Goal: Book appointment/travel/reservation

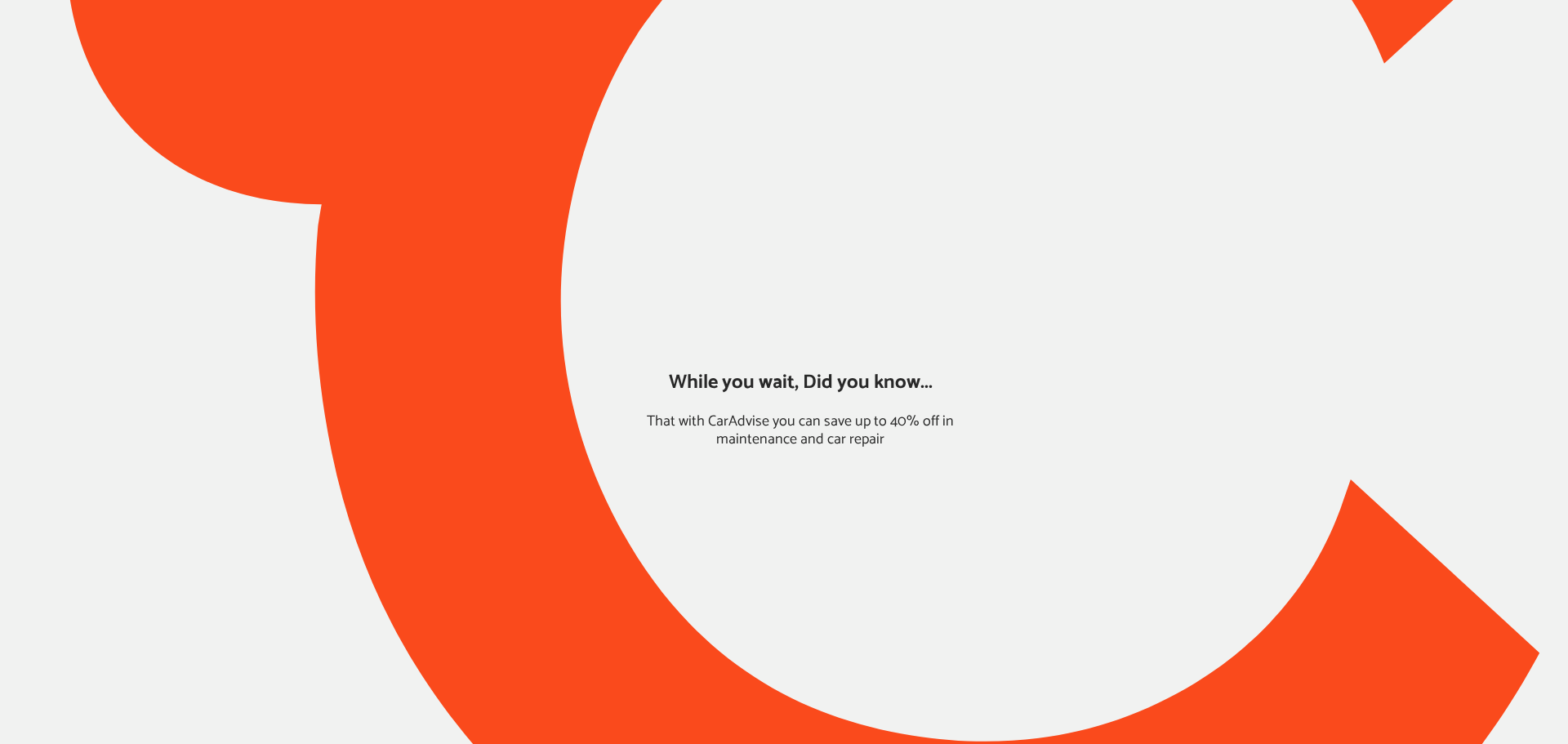
type input "*****"
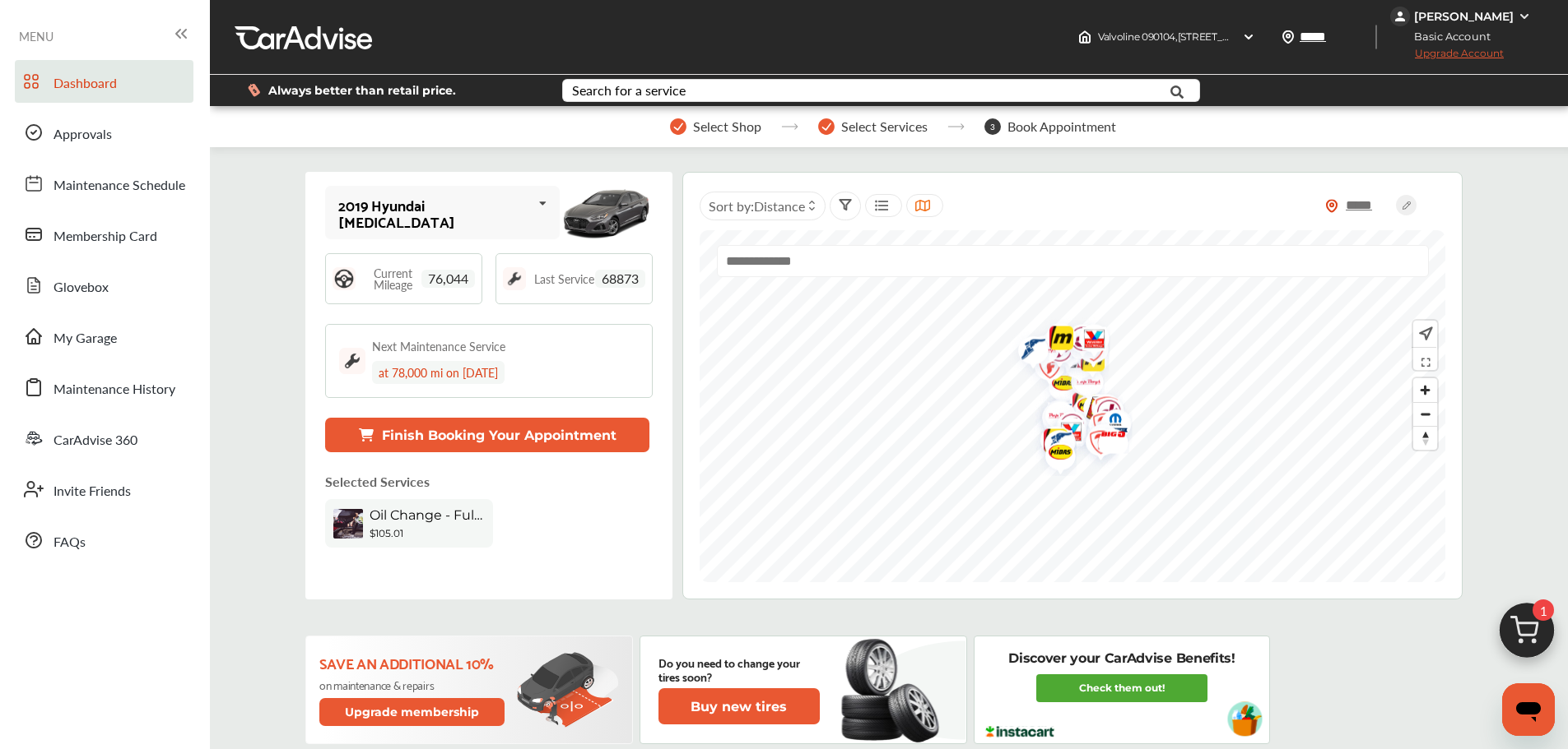
click at [504, 431] on button "Finish Booking Your Appointment" at bounding box center [487, 435] width 324 height 34
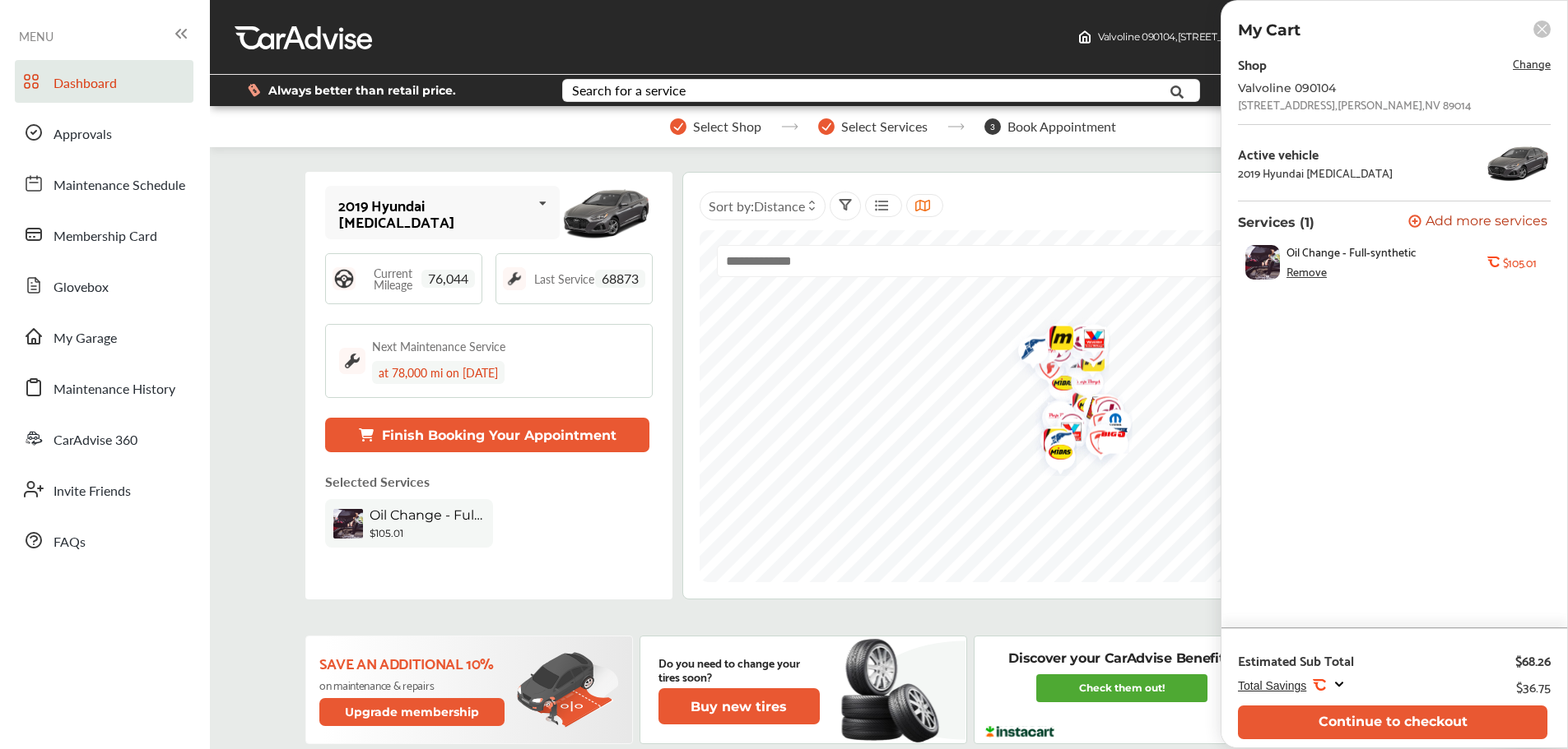
click at [1391, 731] on button "Continue to checkout" at bounding box center [1392, 723] width 310 height 34
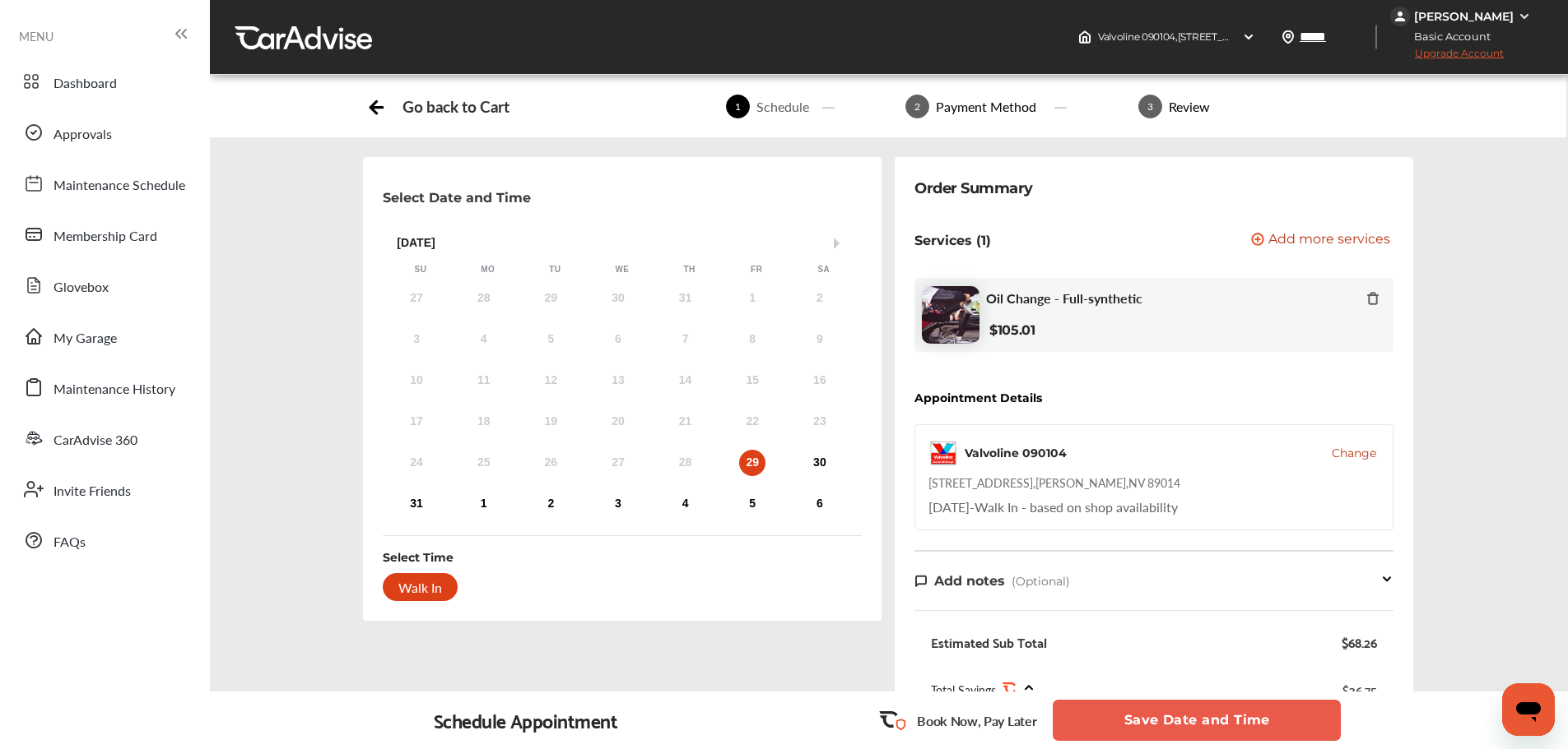
click at [1118, 723] on button "Save Date and Time" at bounding box center [1196, 721] width 288 height 41
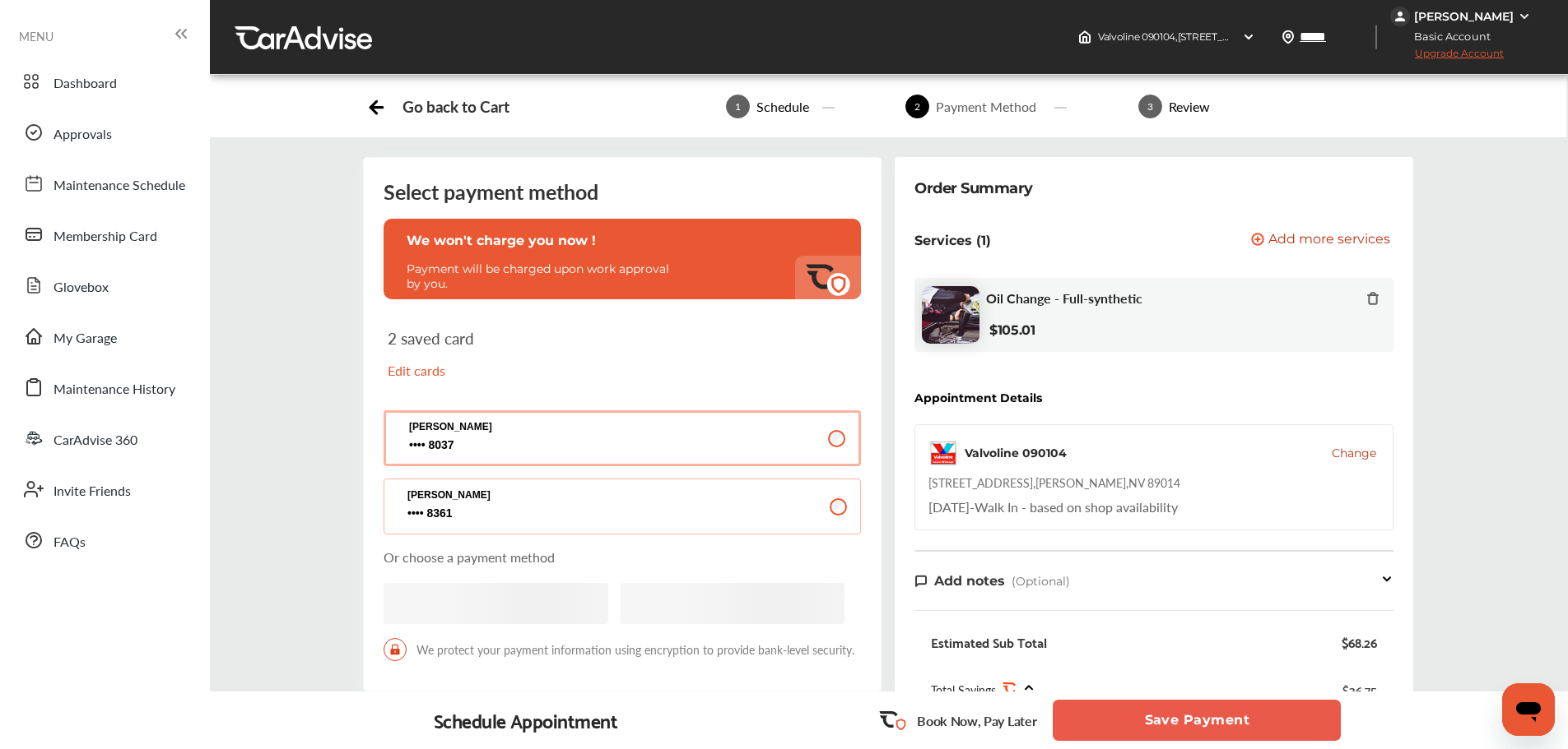
click at [1117, 721] on button "Save Payment" at bounding box center [1196, 721] width 288 height 41
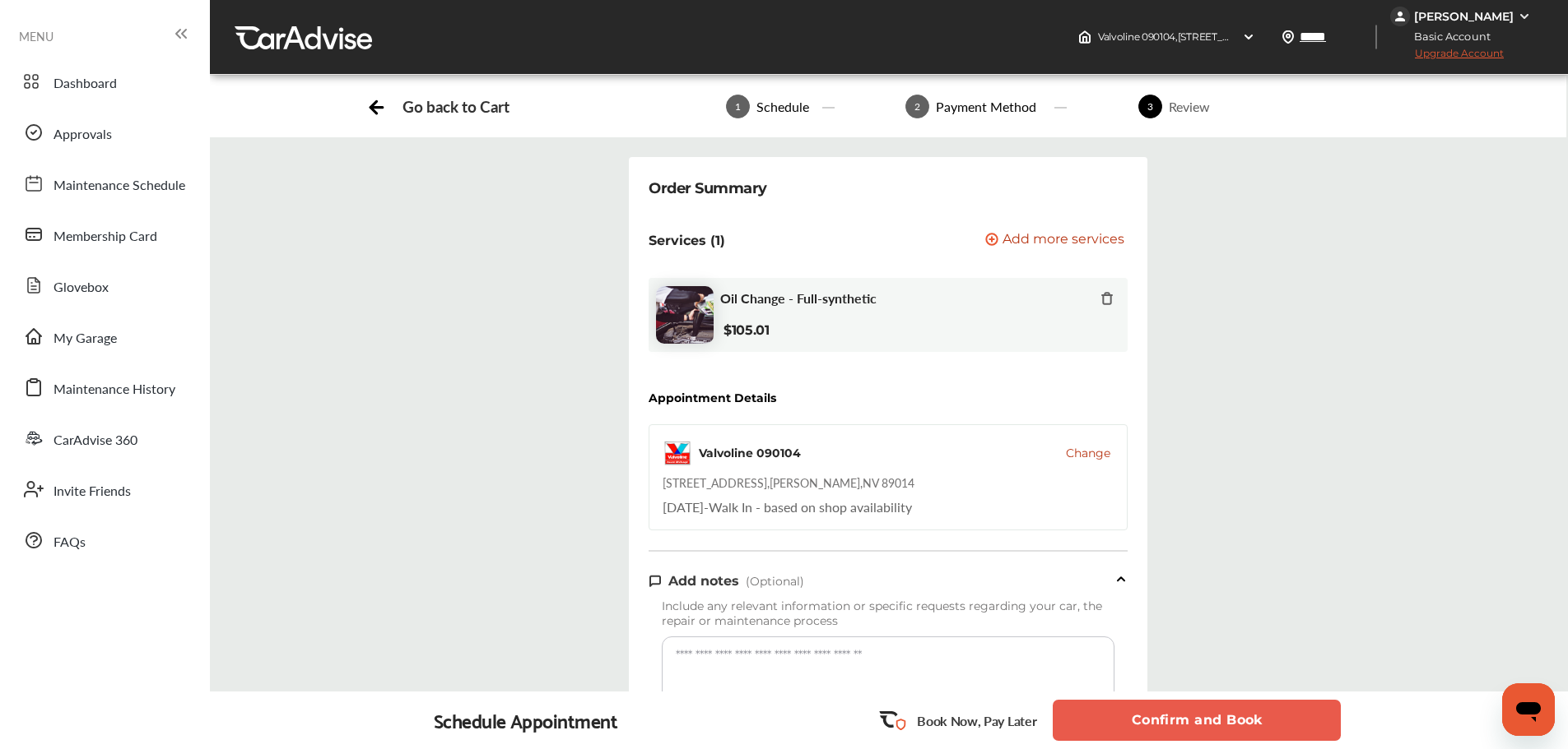
click at [1117, 721] on button "Confirm and Book" at bounding box center [1196, 721] width 288 height 41
